Goal: Find specific page/section: Find specific page/section

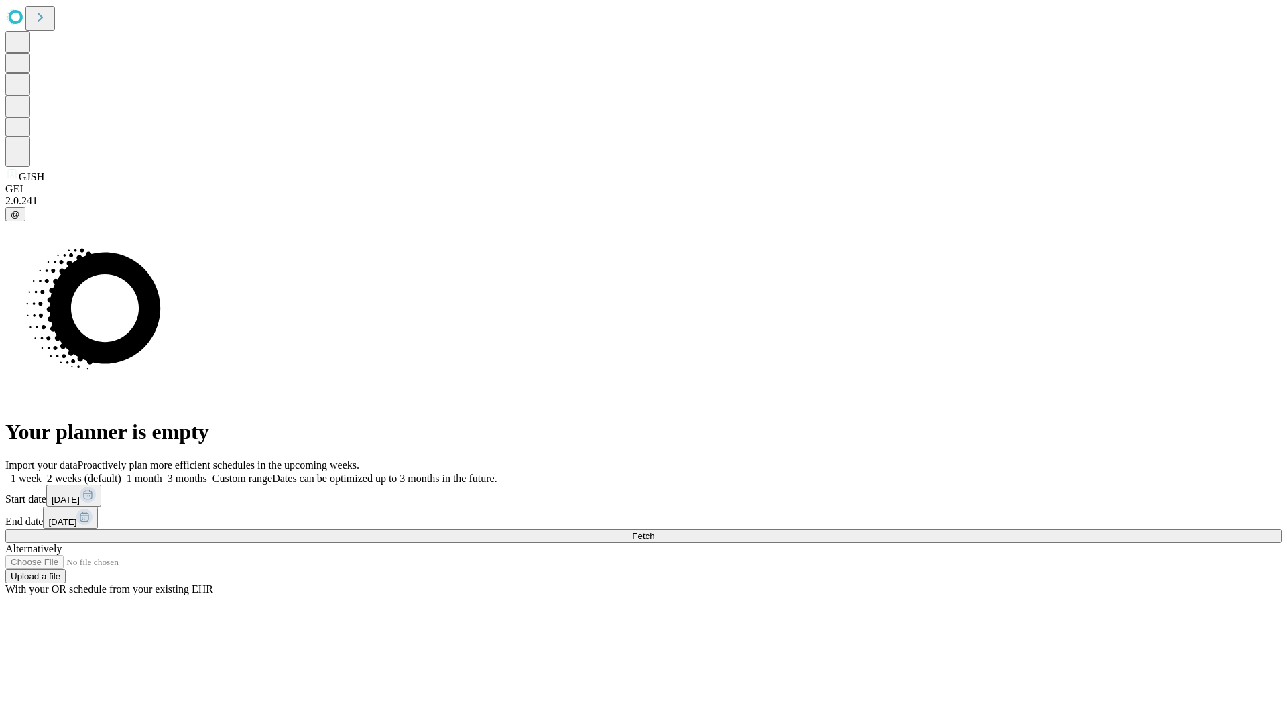
click at [654, 531] on span "Fetch" at bounding box center [643, 536] width 22 height 10
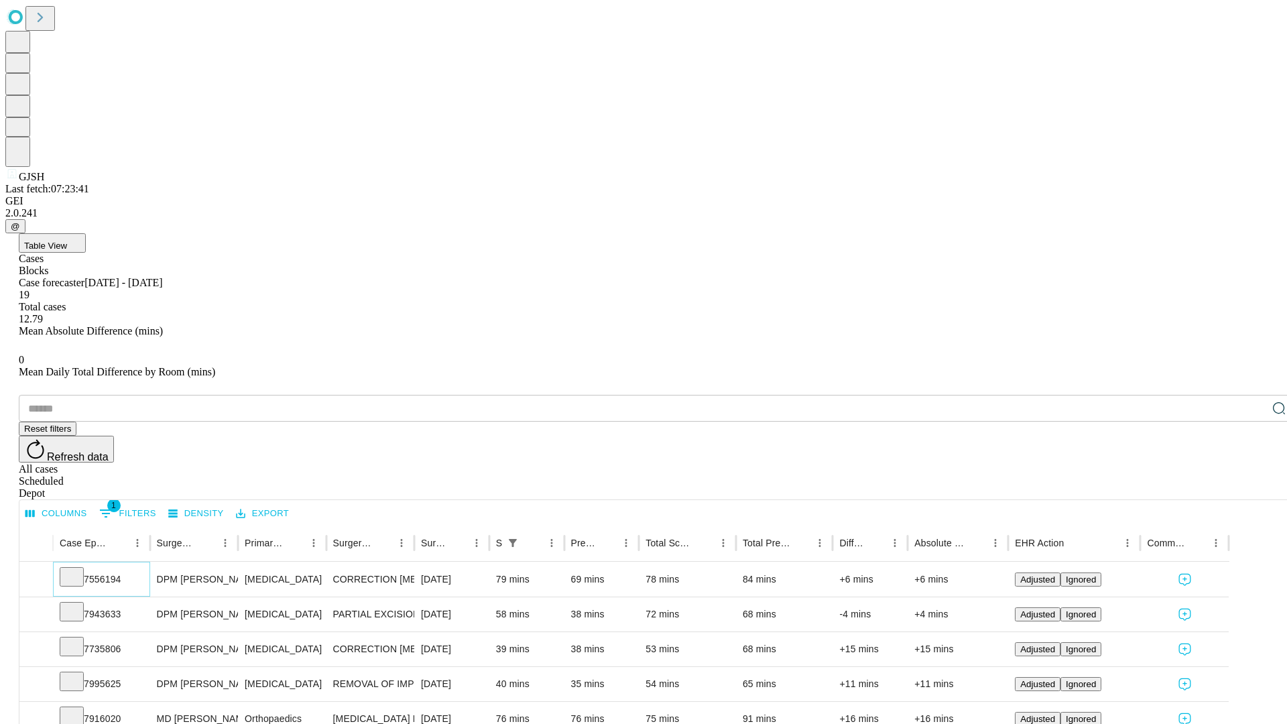
click at [78, 569] on icon at bounding box center [71, 575] width 13 height 13
